Goal: Navigation & Orientation: Find specific page/section

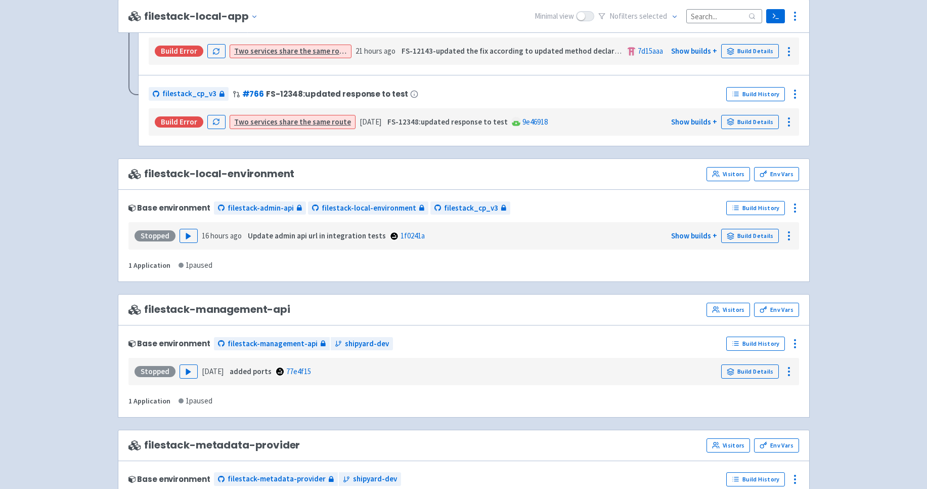
scroll to position [965, 0]
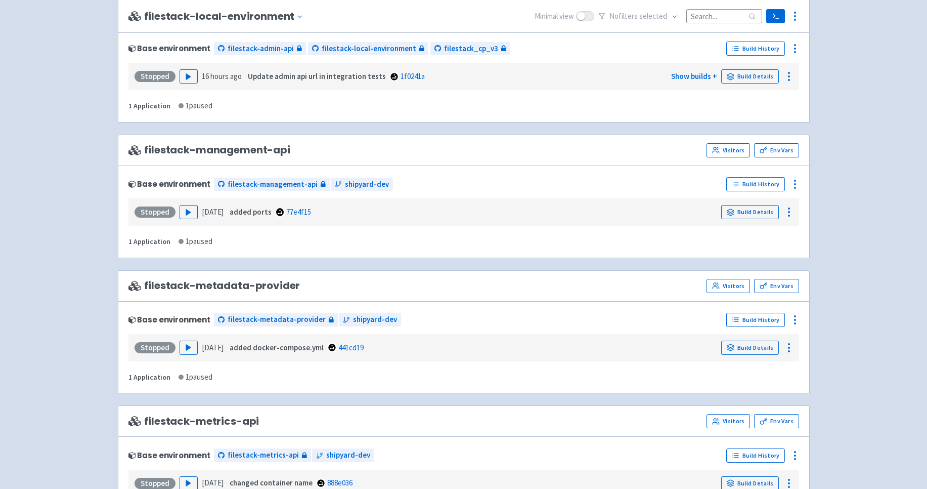
scroll to position [1058, 0]
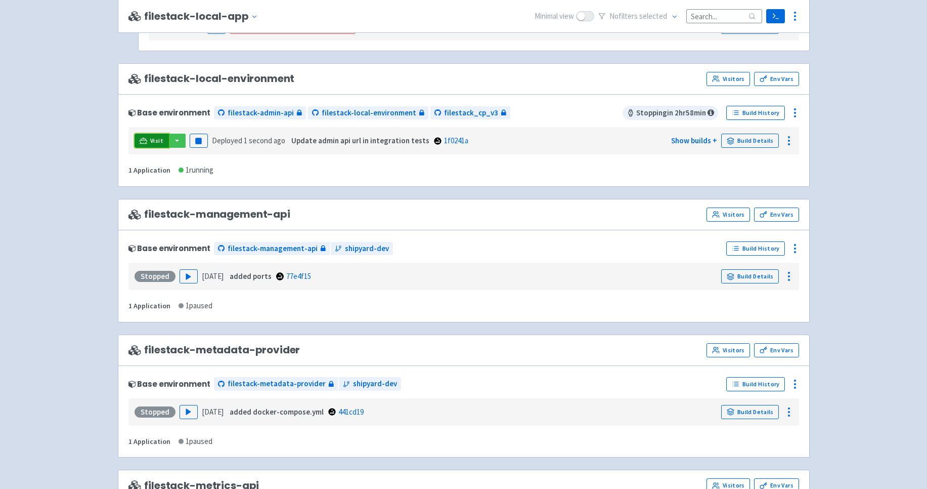
click at [151, 139] on span "Visit" at bounding box center [156, 141] width 13 height 8
click at [181, 138] on button "button" at bounding box center [176, 141] width 17 height 14
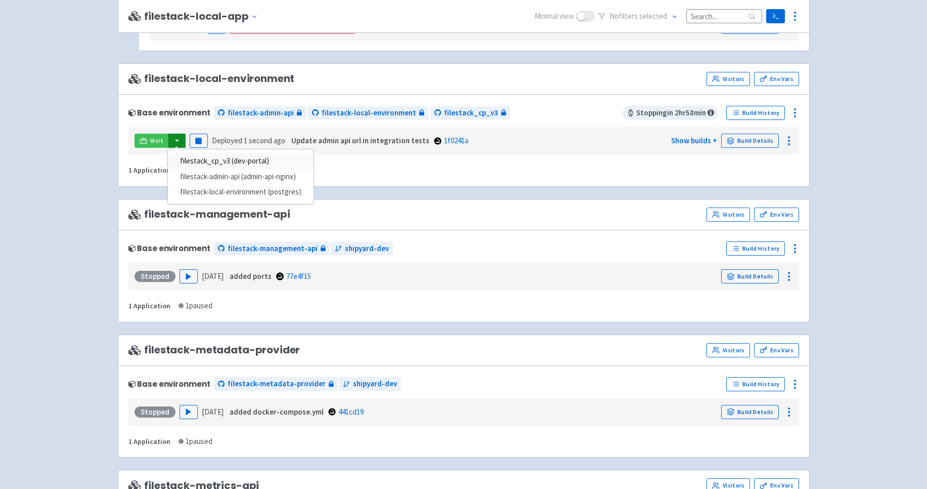
click at [211, 160] on link "filestack_cp_v3 (dev-portal)" at bounding box center [241, 161] width 146 height 16
click at [177, 141] on button "button" at bounding box center [176, 141] width 17 height 14
click at [217, 159] on link "filestack_cp_v3 (dev-portal)" at bounding box center [241, 161] width 146 height 16
